Goal: Task Accomplishment & Management: Complete application form

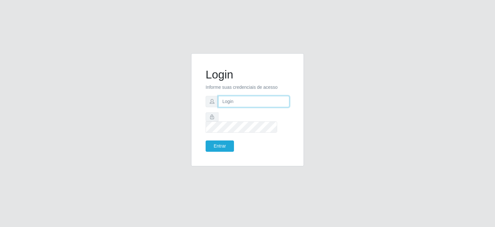
click at [280, 106] on input "text" at bounding box center [253, 101] width 71 height 11
type input "[EMAIL_ADDRESS][DOMAIN_NAME]"
click at [218, 140] on button "Entrar" at bounding box center [220, 145] width 28 height 11
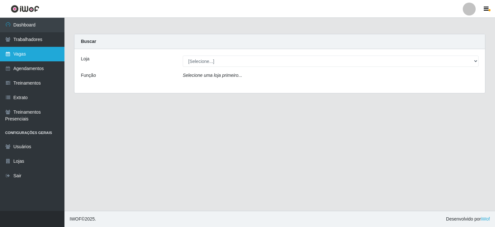
click at [28, 58] on link "Vagas" at bounding box center [32, 54] width 64 height 15
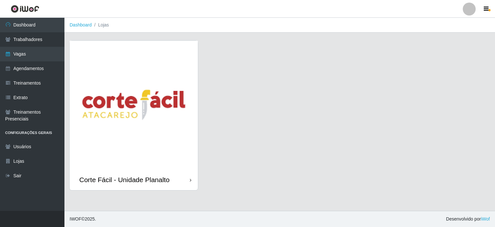
click at [145, 74] on img at bounding box center [134, 105] width 128 height 128
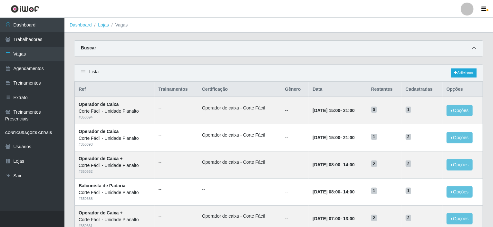
click at [474, 48] on icon at bounding box center [474, 48] width 5 height 5
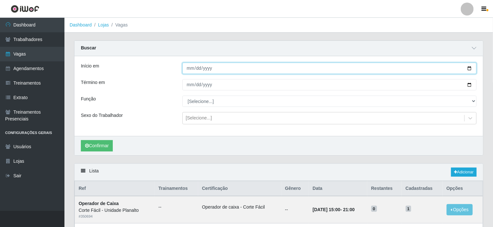
click at [397, 66] on input "Início em" at bounding box center [329, 68] width 295 height 11
click at [469, 67] on input "Início em" at bounding box center [329, 68] width 295 height 11
type input "[DATE]"
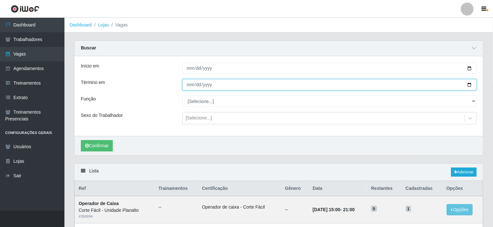
click at [475, 84] on input "Término em" at bounding box center [329, 84] width 295 height 11
click at [469, 85] on input "Término em" at bounding box center [329, 84] width 295 height 11
type input "[DATE]"
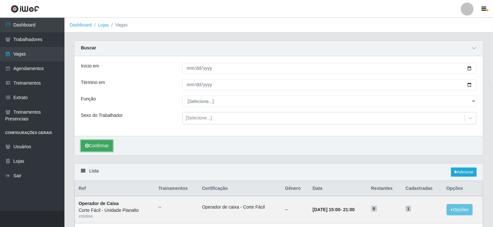
click at [92, 147] on button "Confirmar" at bounding box center [97, 145] width 32 height 11
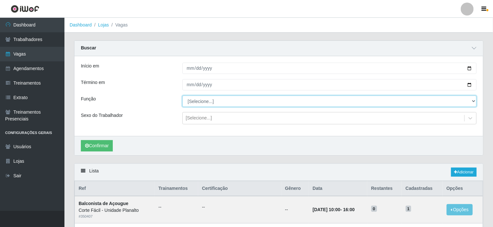
click at [474, 99] on select "[Selecione...] ASG ASG + ASG ++ Auxiliar de Estacionamento Auxiliar de Estacion…" at bounding box center [329, 100] width 295 height 11
select select "123"
click at [182, 95] on select "[Selecione...] ASG ASG + ASG ++ Auxiliar de Estacionamento Auxiliar de Estacion…" at bounding box center [329, 100] width 295 height 11
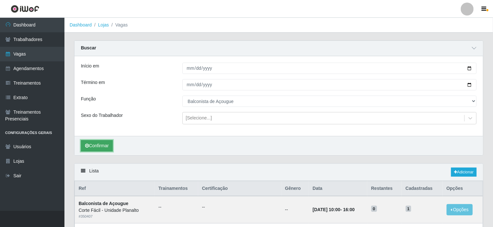
click at [100, 148] on button "Confirmar" at bounding box center [97, 145] width 32 height 11
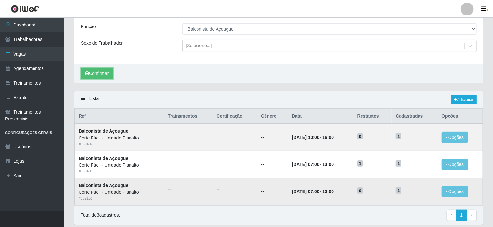
scroll to position [61, 0]
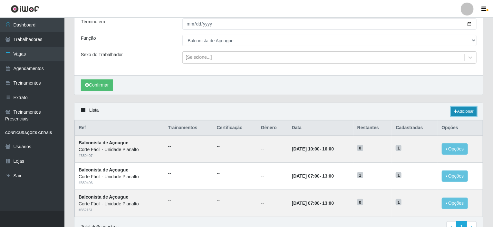
click at [459, 109] on link "Adicionar" at bounding box center [463, 111] width 25 height 9
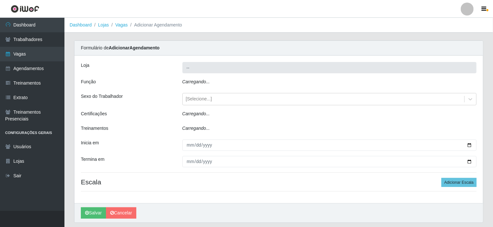
type input "Corte Fácil - Unidade Planalto"
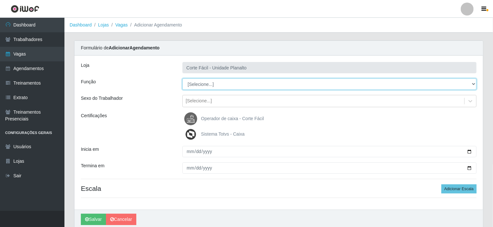
click at [208, 85] on select "[Selecione...] ASG ASG + ASG ++ Auxiliar de Estacionamento Auxiliar de Estacion…" at bounding box center [329, 83] width 295 height 11
select select "107"
click at [182, 78] on select "[Selecione...] ASG ASG + ASG ++ Auxiliar de Estacionamento Auxiliar de Estacion…" at bounding box center [329, 83] width 295 height 11
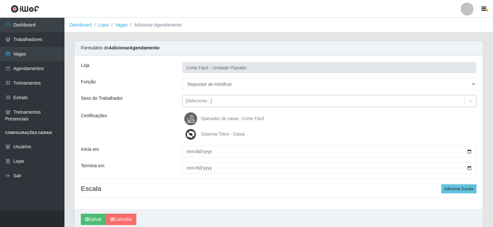
click at [202, 99] on div "[Selecione...]" at bounding box center [199, 101] width 26 height 7
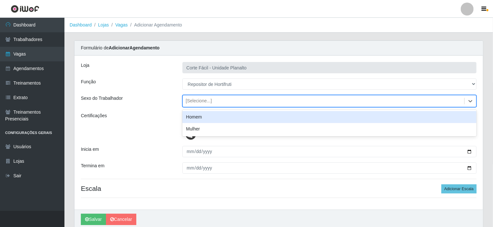
click at [198, 117] on div "Homem" at bounding box center [329, 117] width 295 height 12
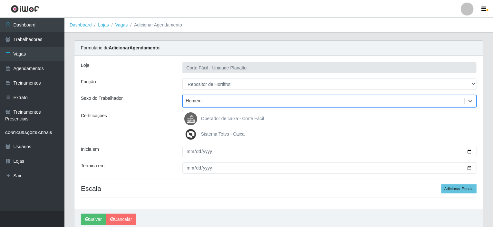
scroll to position [25, 0]
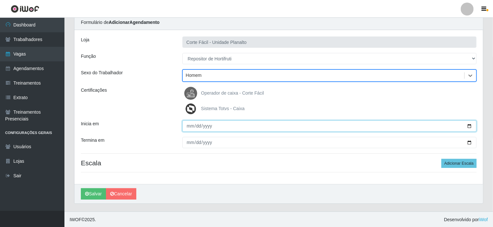
click at [230, 120] on input "Inicia em" at bounding box center [329, 125] width 295 height 11
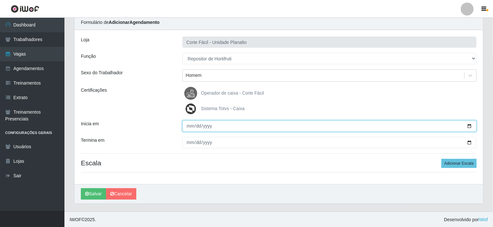
click at [231, 123] on input "Inicia em" at bounding box center [329, 125] width 295 height 11
click at [474, 127] on input "Inicia em" at bounding box center [329, 125] width 295 height 11
click at [471, 126] on input "Inicia em" at bounding box center [329, 125] width 295 height 11
type input "[DATE]"
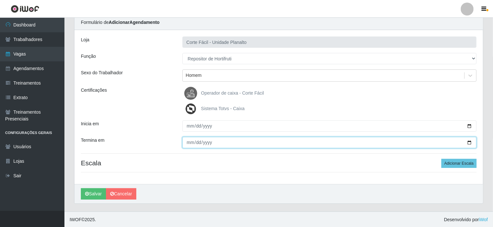
click at [469, 140] on input "Termina em" at bounding box center [329, 142] width 295 height 11
type input "[DATE]"
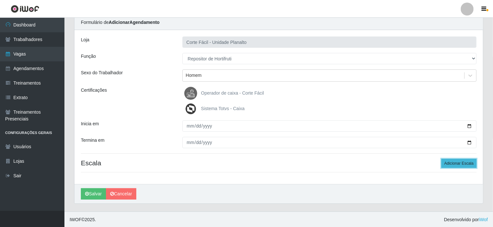
click at [453, 164] on button "Adicionar Escala" at bounding box center [459, 163] width 35 height 9
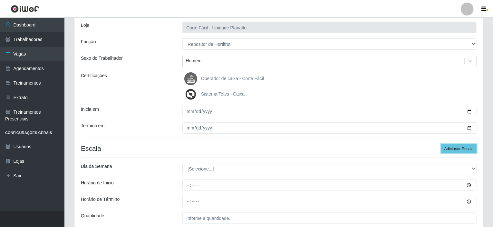
scroll to position [97, 0]
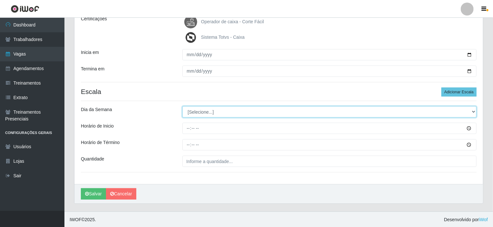
click at [207, 111] on select "[Selecione...] Segunda Terça Quarta Quinta Sexta Sábado Domingo" at bounding box center [329, 111] width 295 height 11
select select "0"
click at [182, 106] on select "[Selecione...] Segunda Terça Quarta Quinta Sexta Sábado Domingo" at bounding box center [329, 111] width 295 height 11
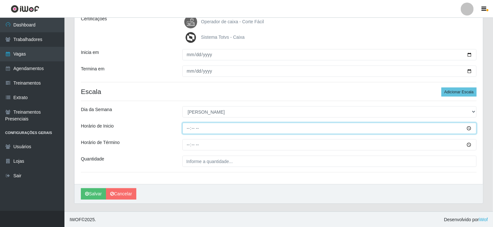
click at [187, 129] on input "Horário de Inicio" at bounding box center [329, 128] width 295 height 11
click at [190, 129] on input "Horário de Inicio" at bounding box center [329, 128] width 295 height 11
click at [192, 128] on input "Horário de Inicio" at bounding box center [329, 128] width 295 height 11
type input "12:00"
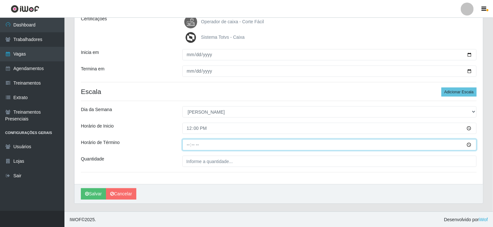
click at [189, 142] on input "Horário de Término" at bounding box center [329, 144] width 295 height 11
type input "18:00"
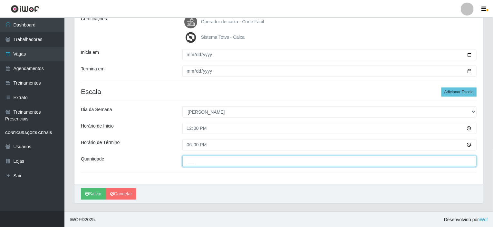
click at [198, 162] on input "___" at bounding box center [329, 160] width 295 height 11
type input "001"
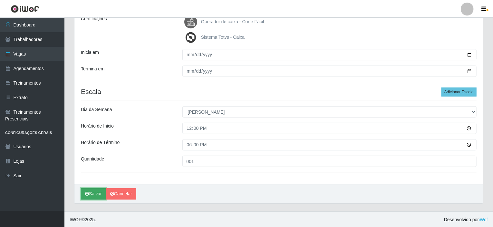
click at [90, 193] on button "Salvar" at bounding box center [93, 193] width 25 height 11
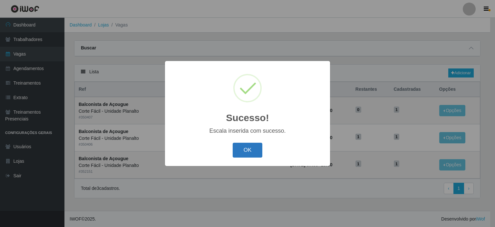
click at [244, 153] on button "OK" at bounding box center [248, 150] width 30 height 15
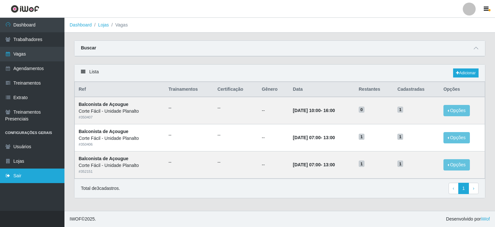
click at [30, 174] on link "Sair" at bounding box center [32, 175] width 64 height 15
